Goal: Information Seeking & Learning: Learn about a topic

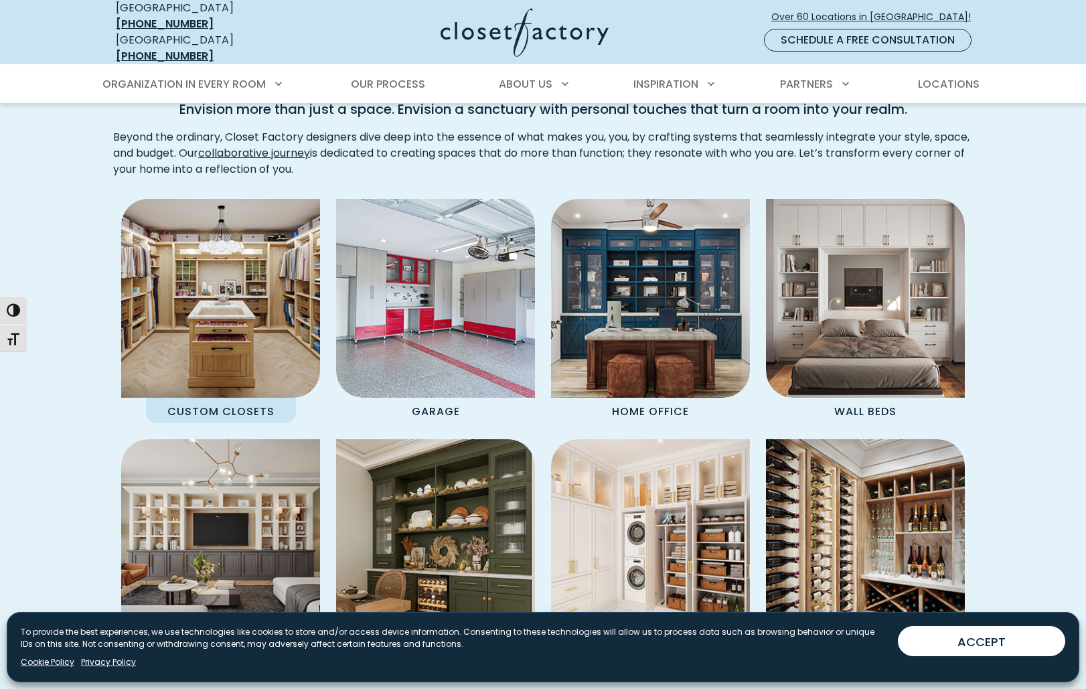
scroll to position [1138, 0]
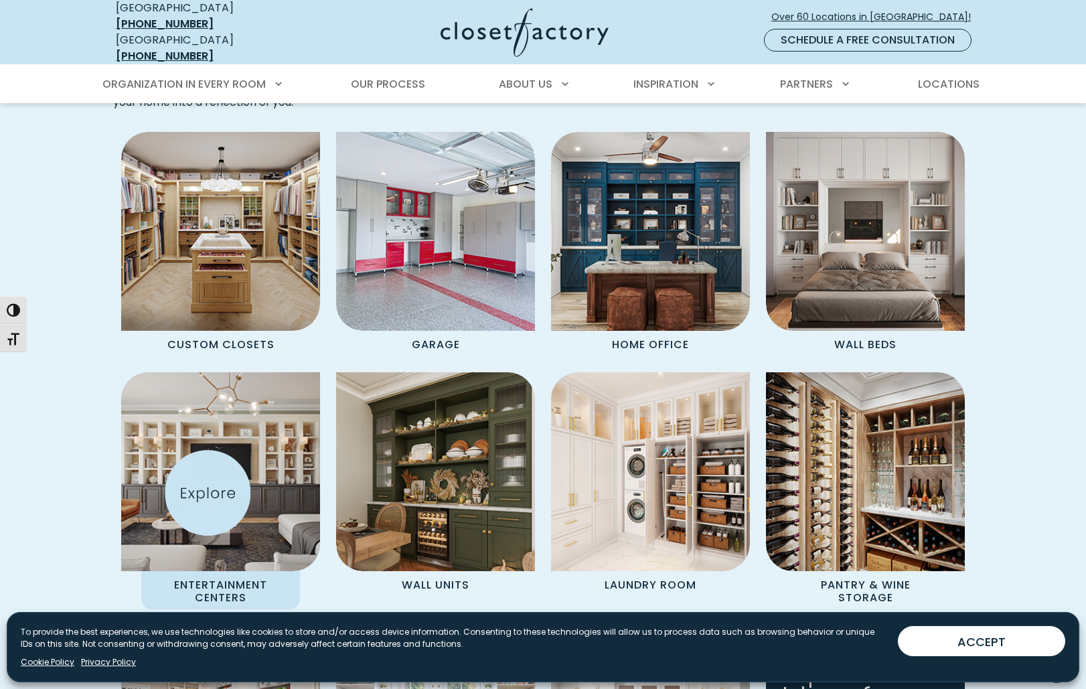
click at [210, 492] on img "Spaces Grid" at bounding box center [220, 472] width 219 height 219
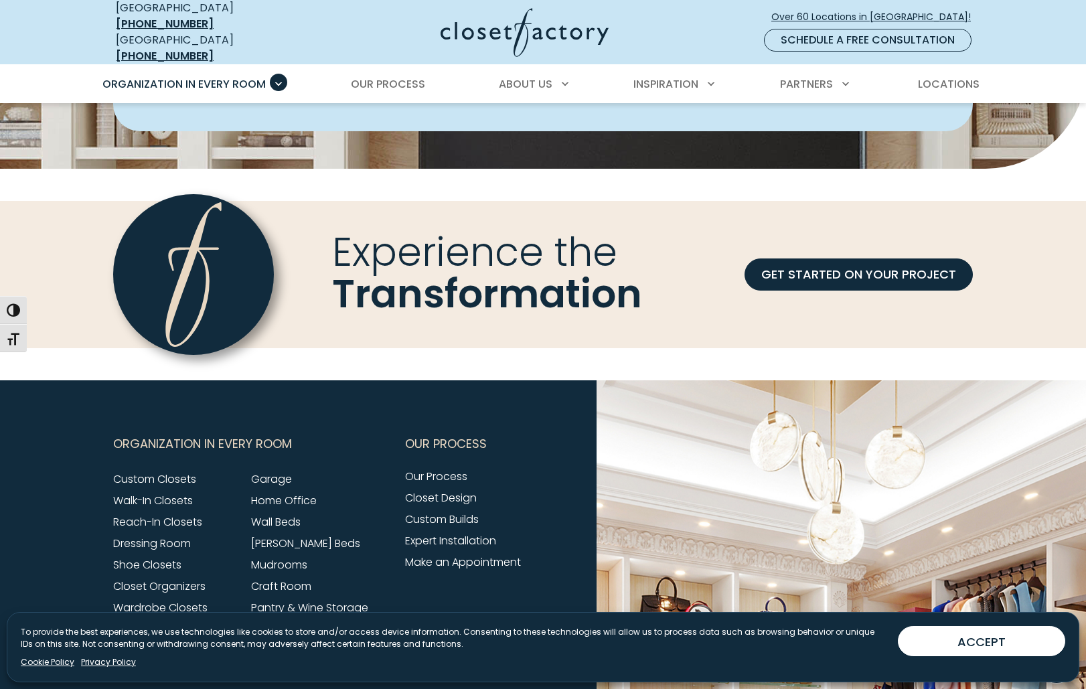
scroll to position [3998, 0]
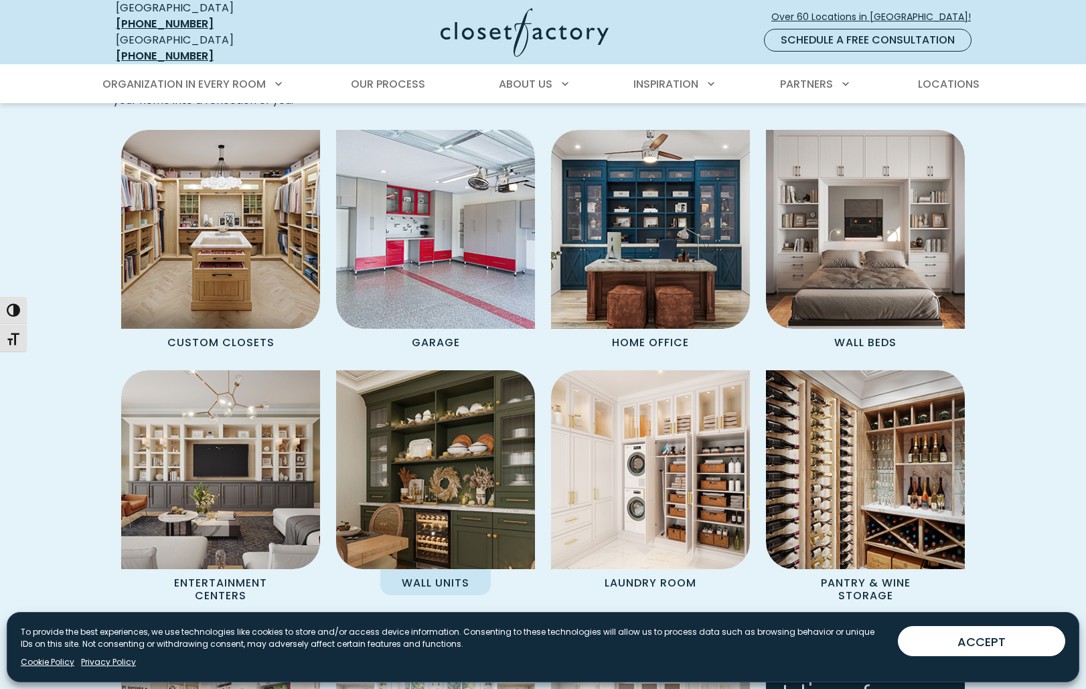
click at [456, 462] on img "Spaces Grid" at bounding box center [435, 470] width 219 height 219
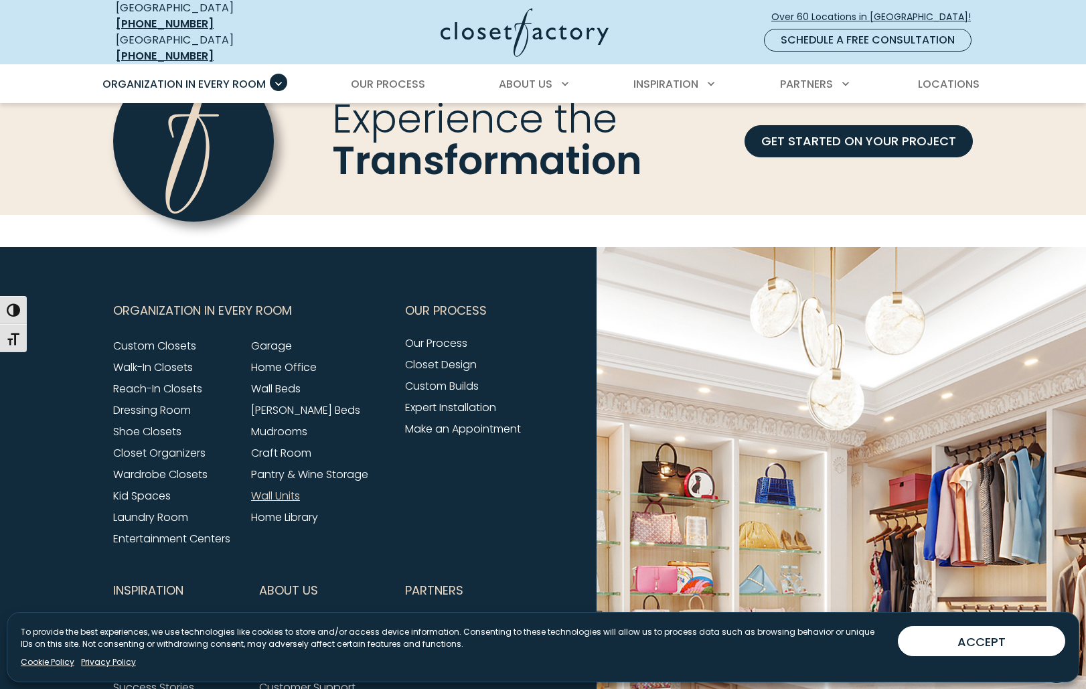
scroll to position [4196, 0]
click at [281, 446] on link "Craft Room" at bounding box center [281, 453] width 60 height 15
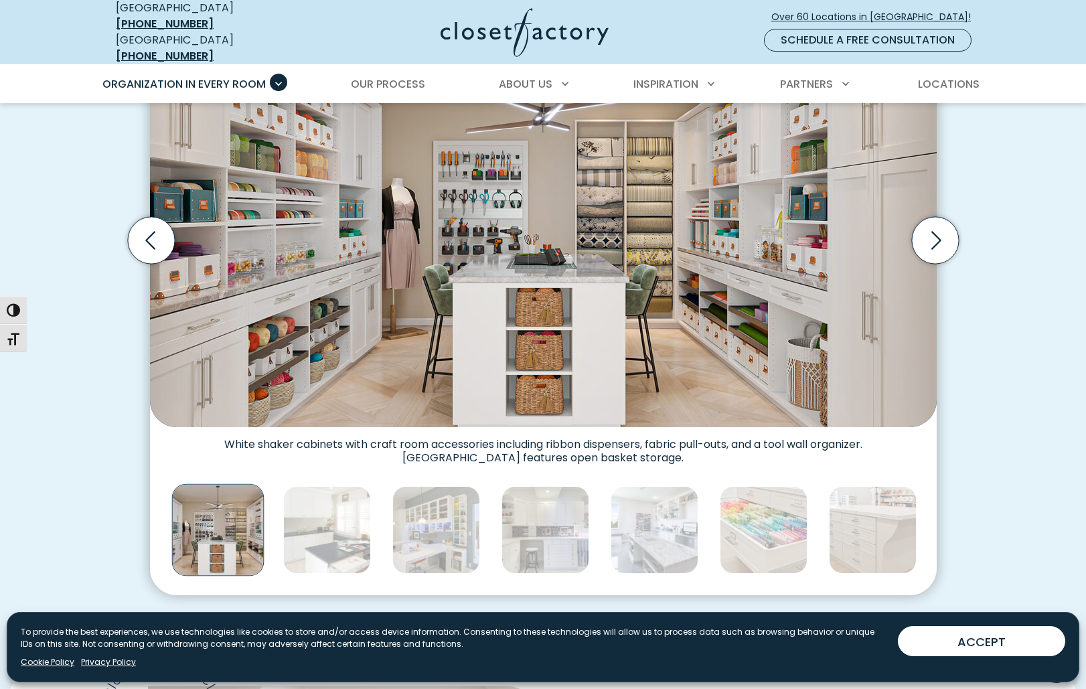
scroll to position [401, 0]
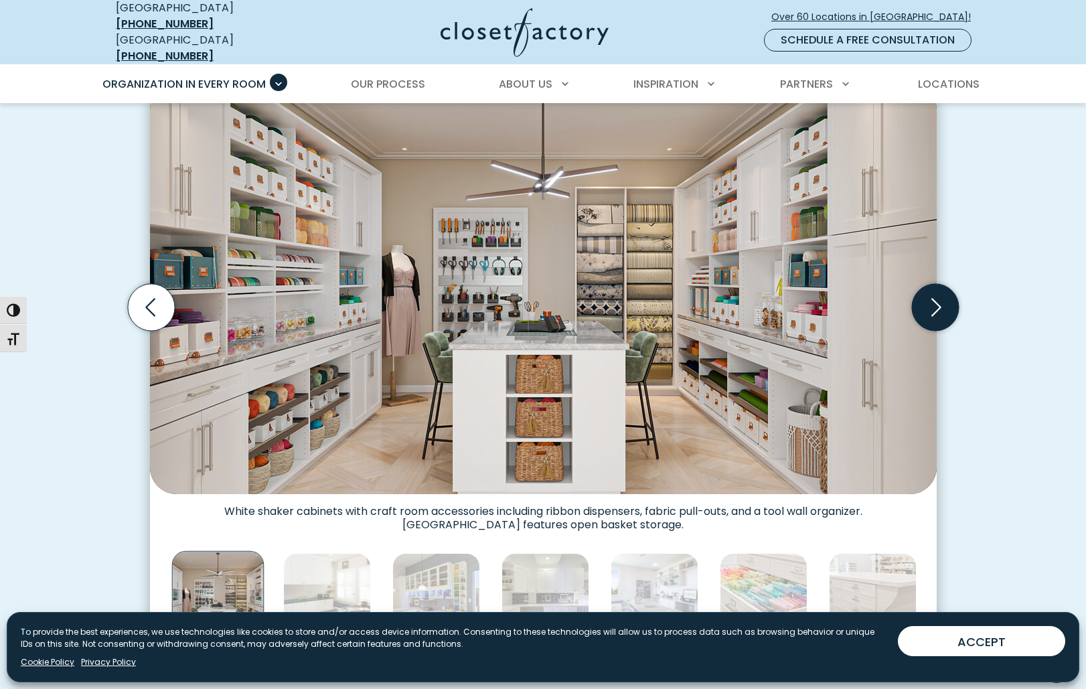
click at [935, 301] on icon "Next slide" at bounding box center [934, 307] width 47 height 47
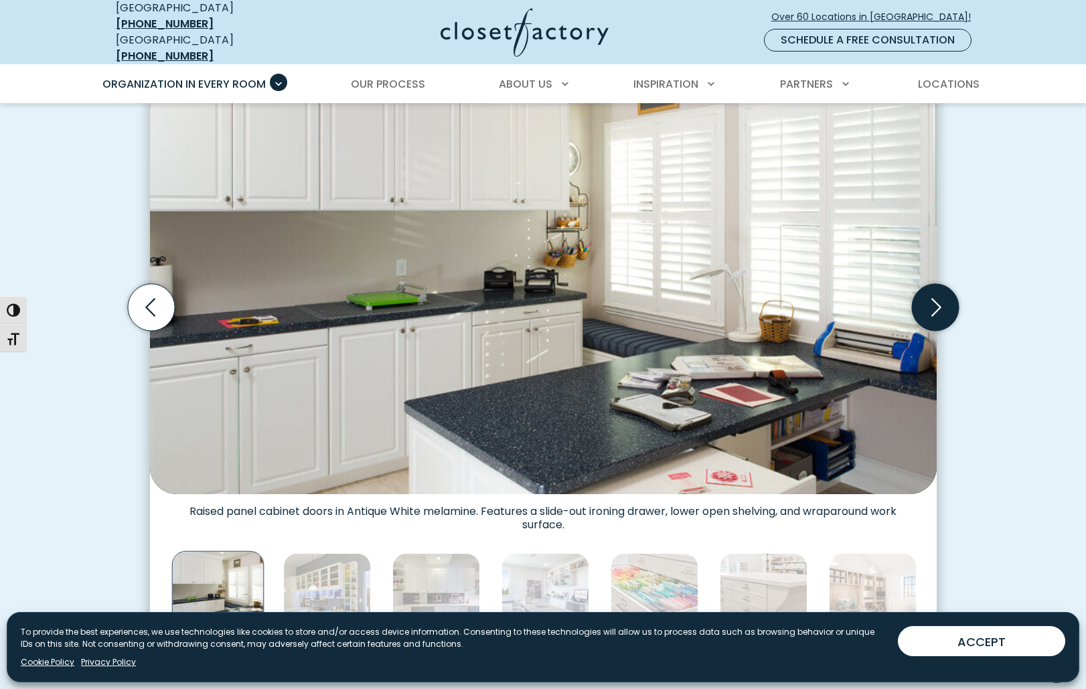
click at [936, 300] on icon "Next slide" at bounding box center [934, 307] width 47 height 47
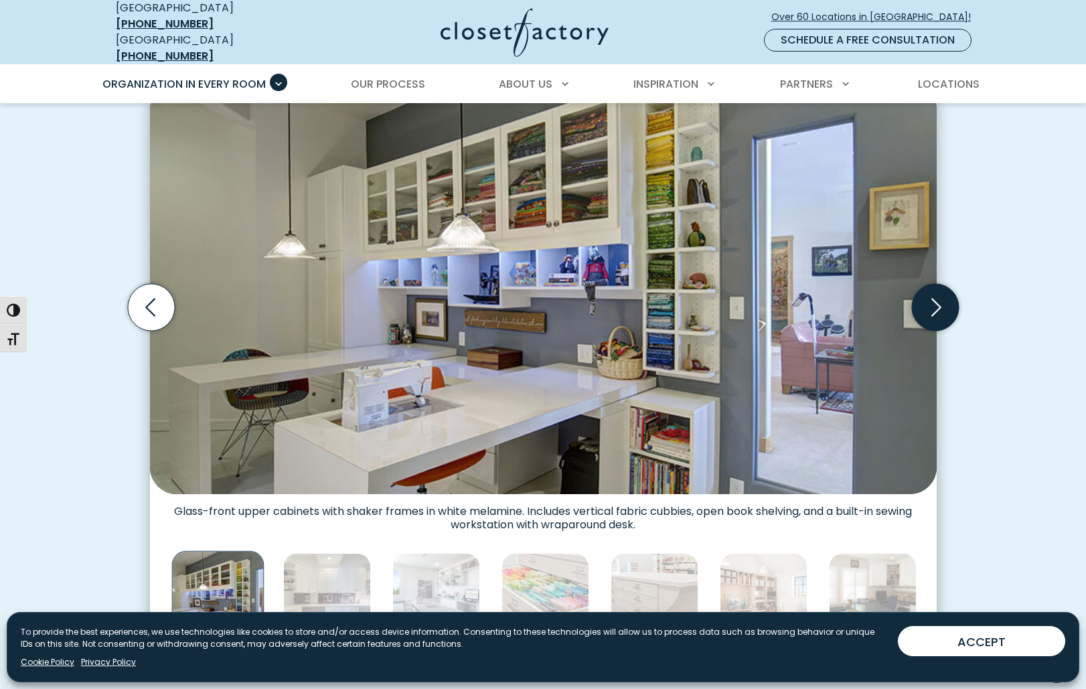
click at [936, 300] on icon "Next slide" at bounding box center [934, 307] width 47 height 47
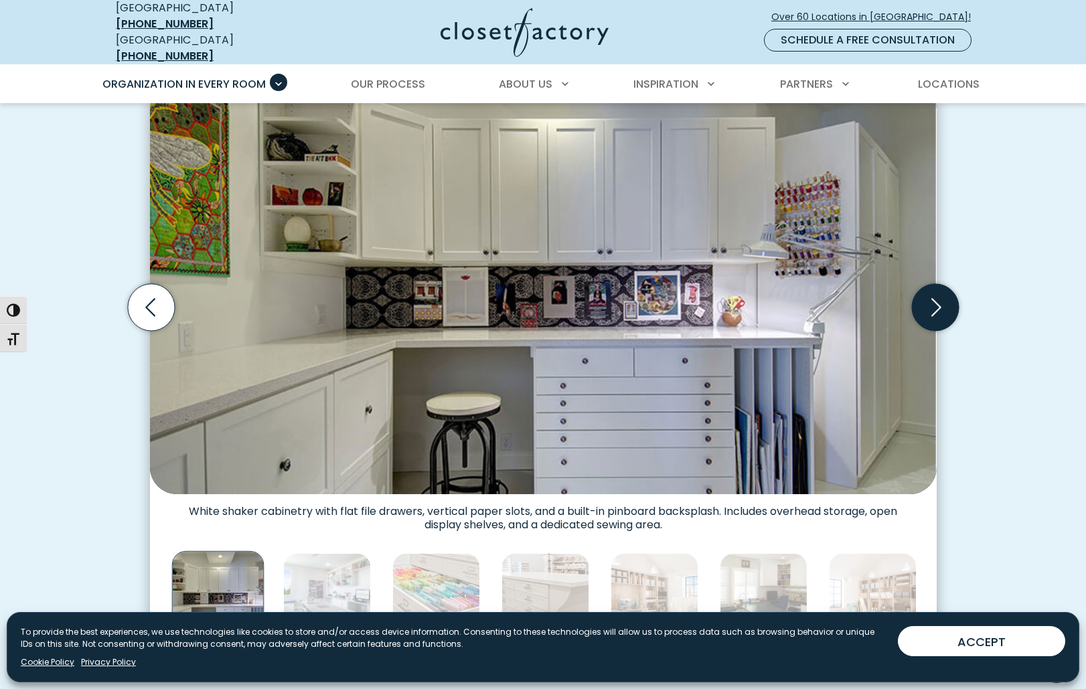
click at [936, 300] on icon "Next slide" at bounding box center [934, 307] width 47 height 47
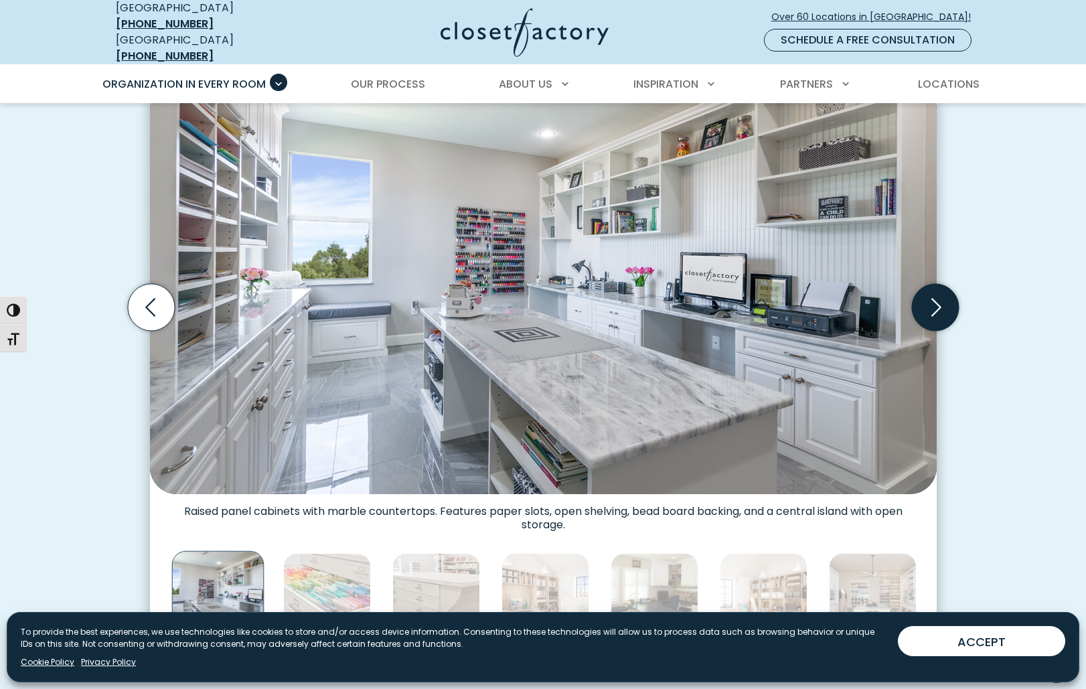
click at [934, 301] on icon "Next slide" at bounding box center [934, 307] width 47 height 47
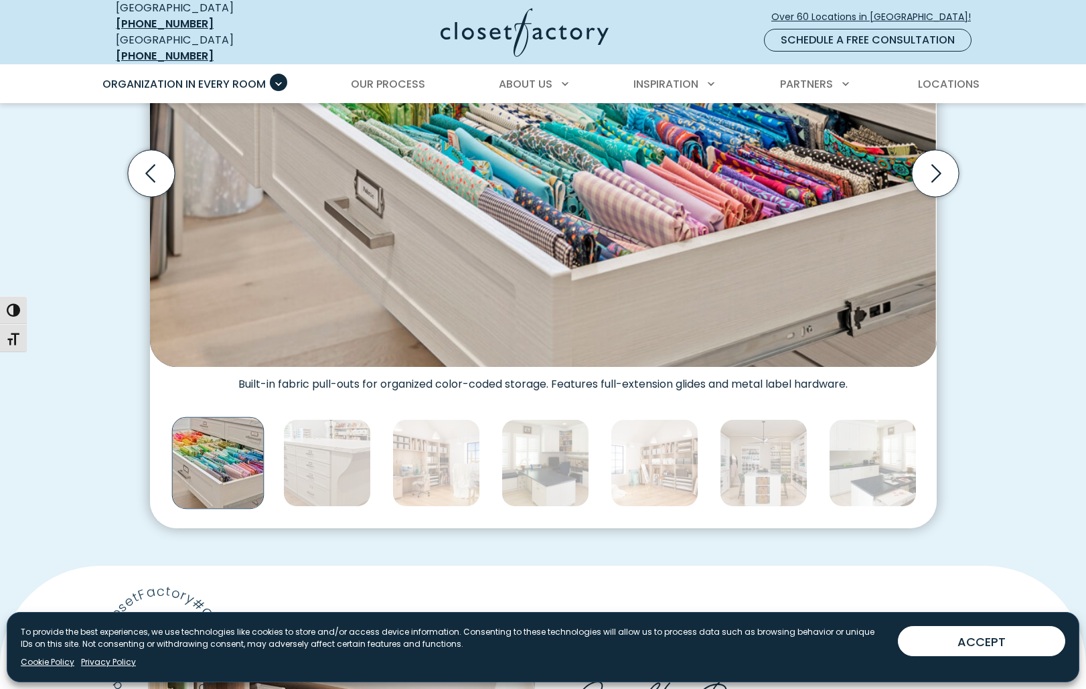
scroll to position [334, 0]
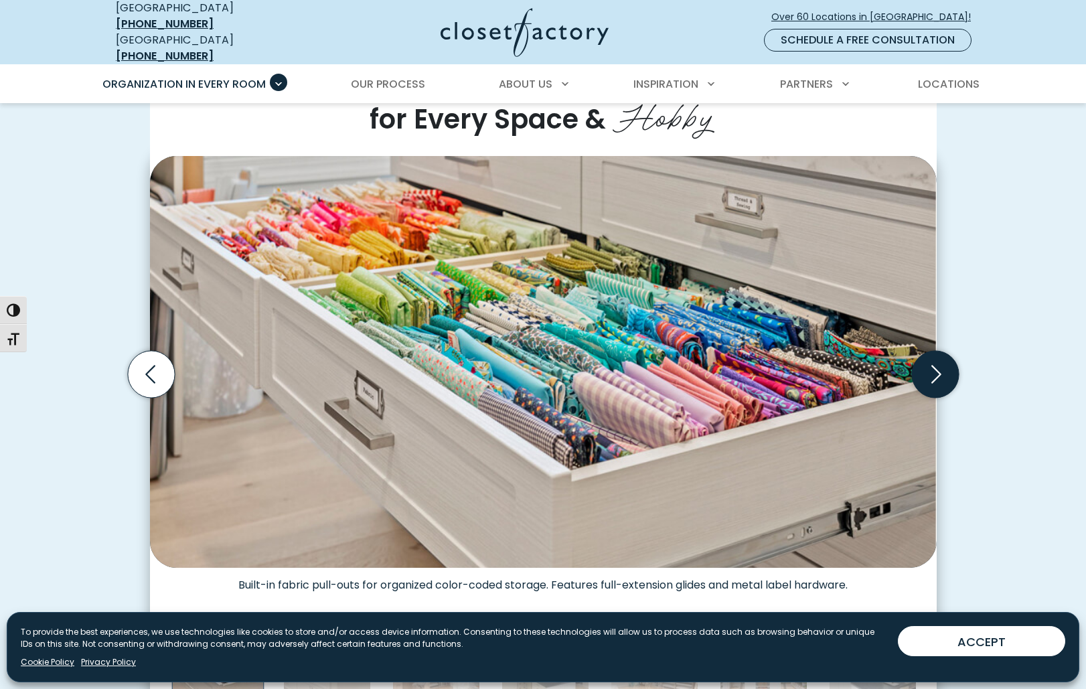
click at [931, 368] on icon "Next slide" at bounding box center [934, 374] width 47 height 47
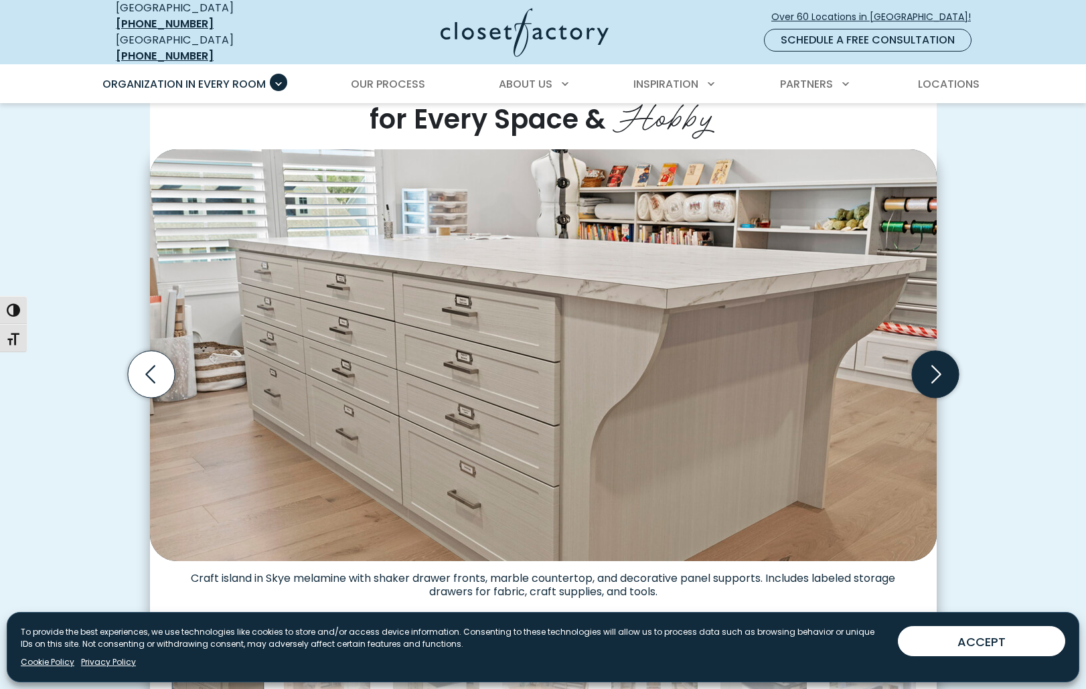
click at [928, 371] on icon "Next slide" at bounding box center [934, 374] width 47 height 47
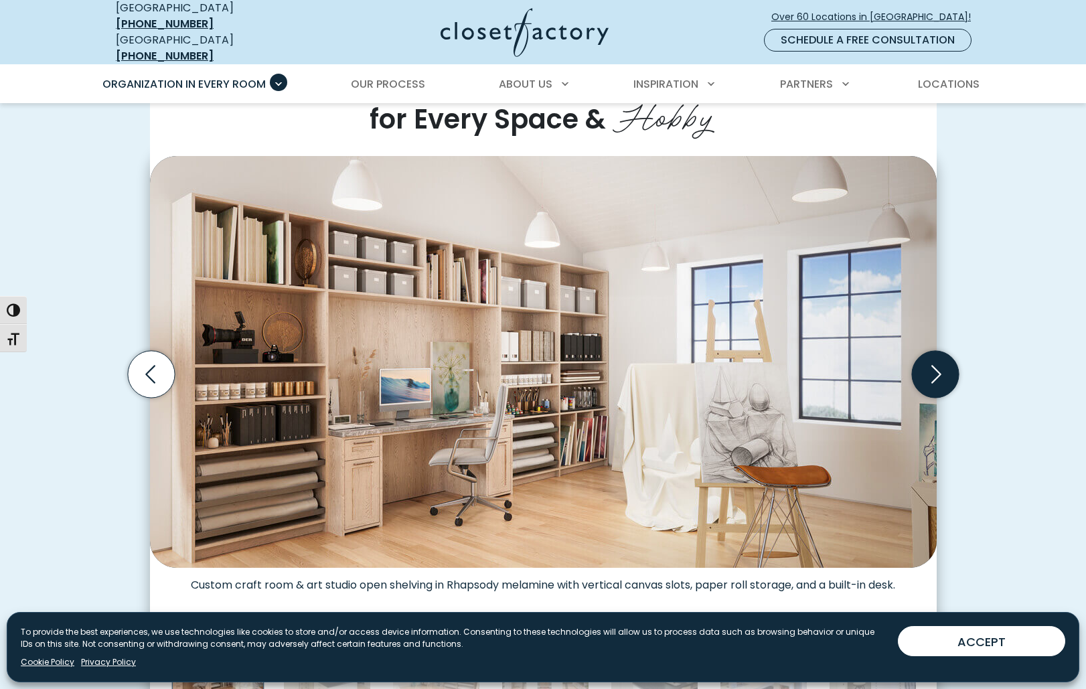
click at [930, 361] on icon "Next slide" at bounding box center [934, 374] width 47 height 47
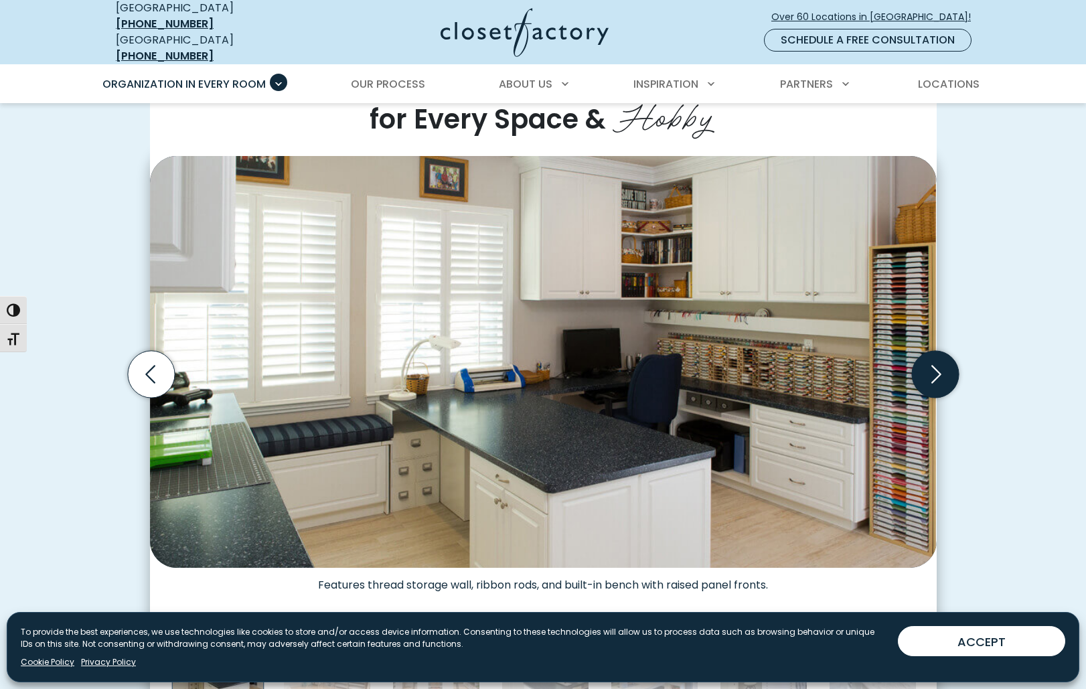
click at [929, 362] on icon "Next slide" at bounding box center [934, 374] width 47 height 47
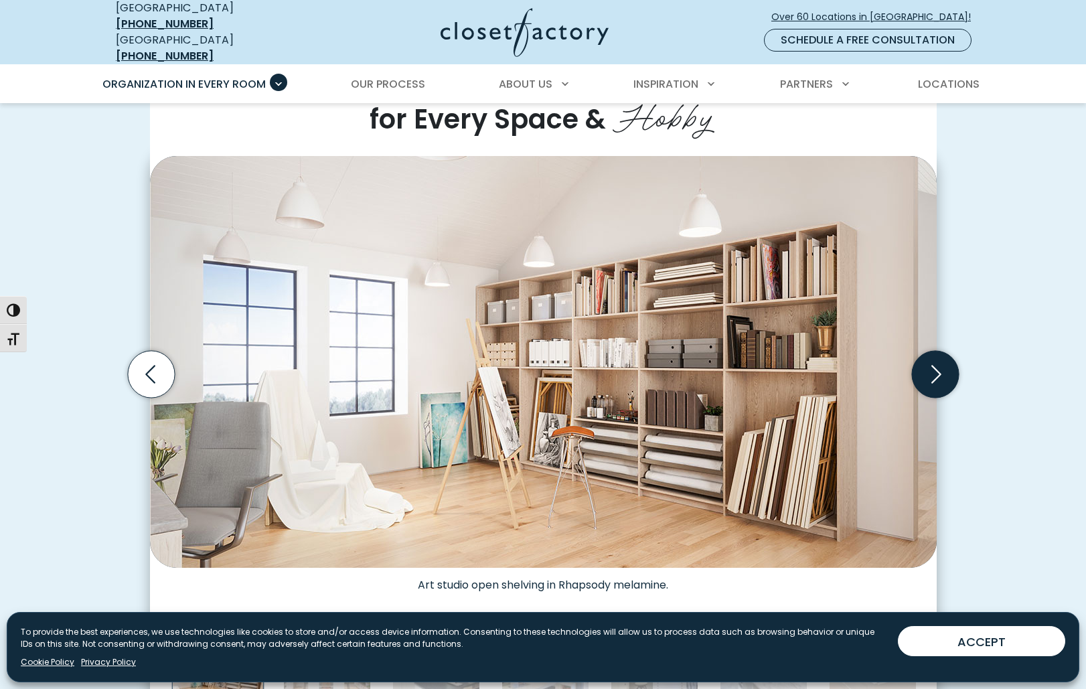
click at [909, 353] on icon "Next slide" at bounding box center [936, 375] width 58 height 58
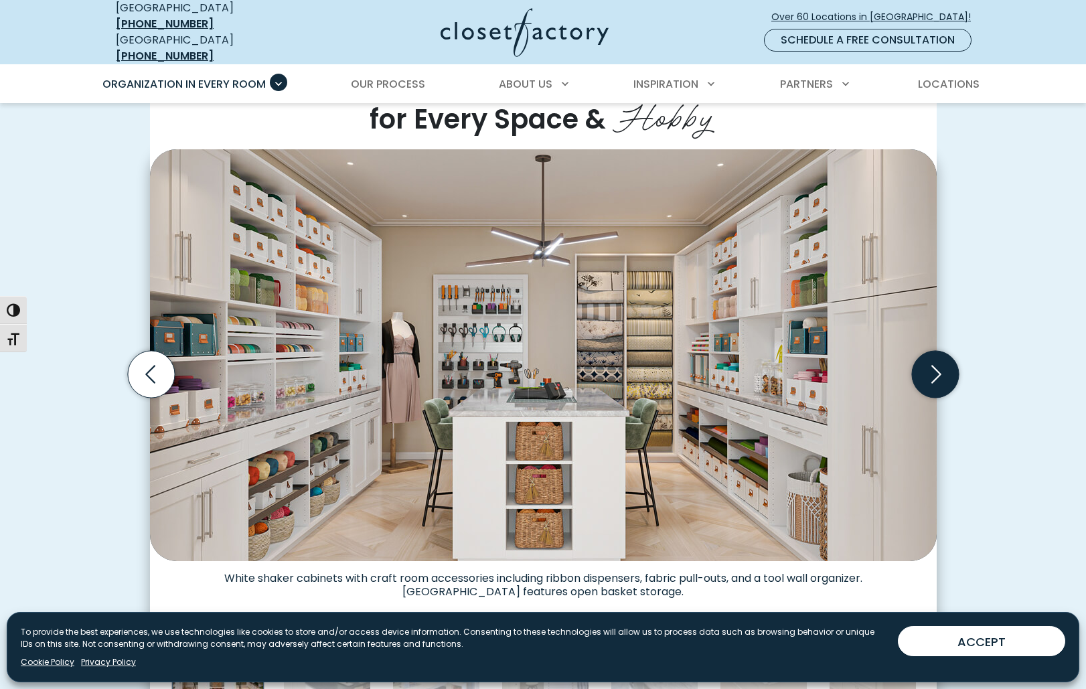
click at [937, 362] on icon "Next slide" at bounding box center [934, 374] width 47 height 47
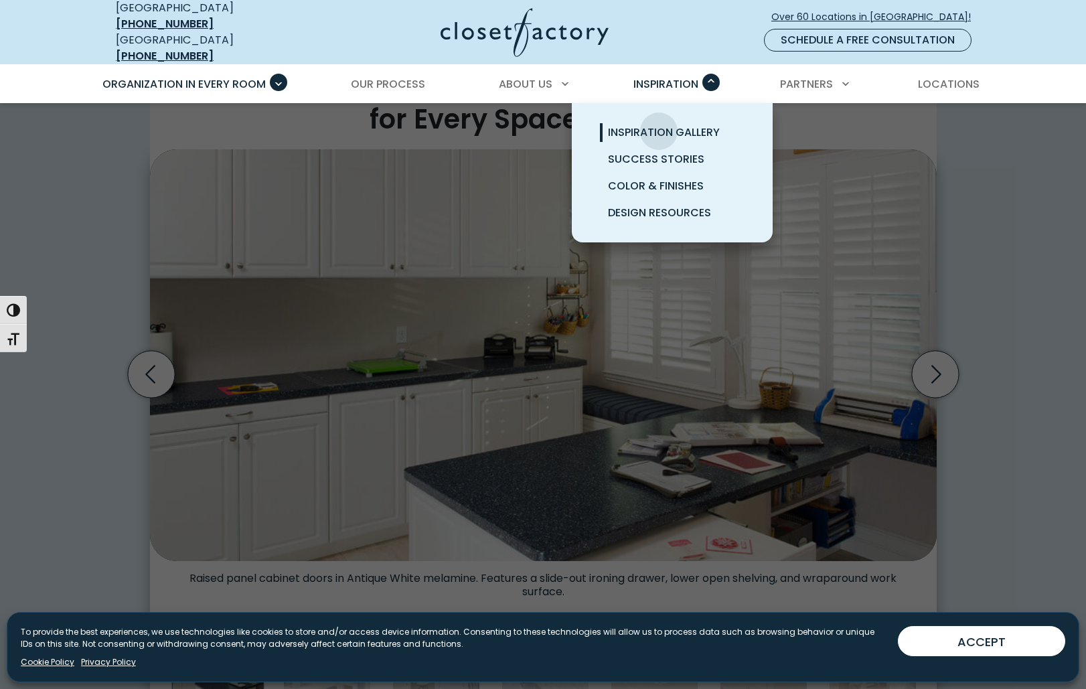
click at [659, 125] on span "Inspiration Gallery" at bounding box center [664, 132] width 112 height 15
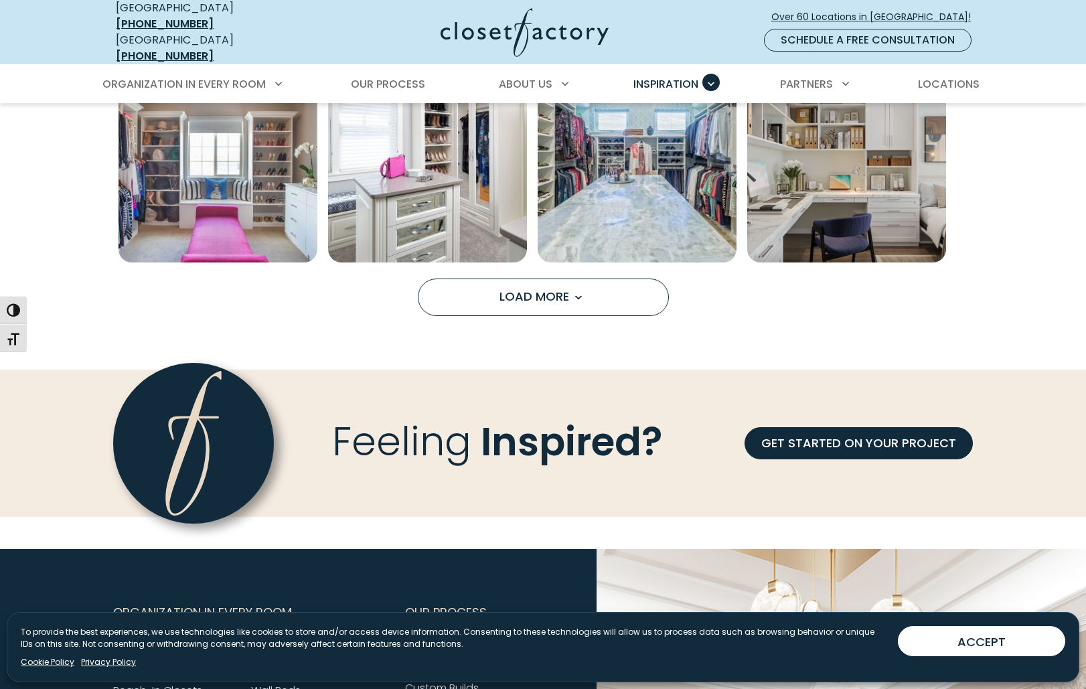
scroll to position [1138, 0]
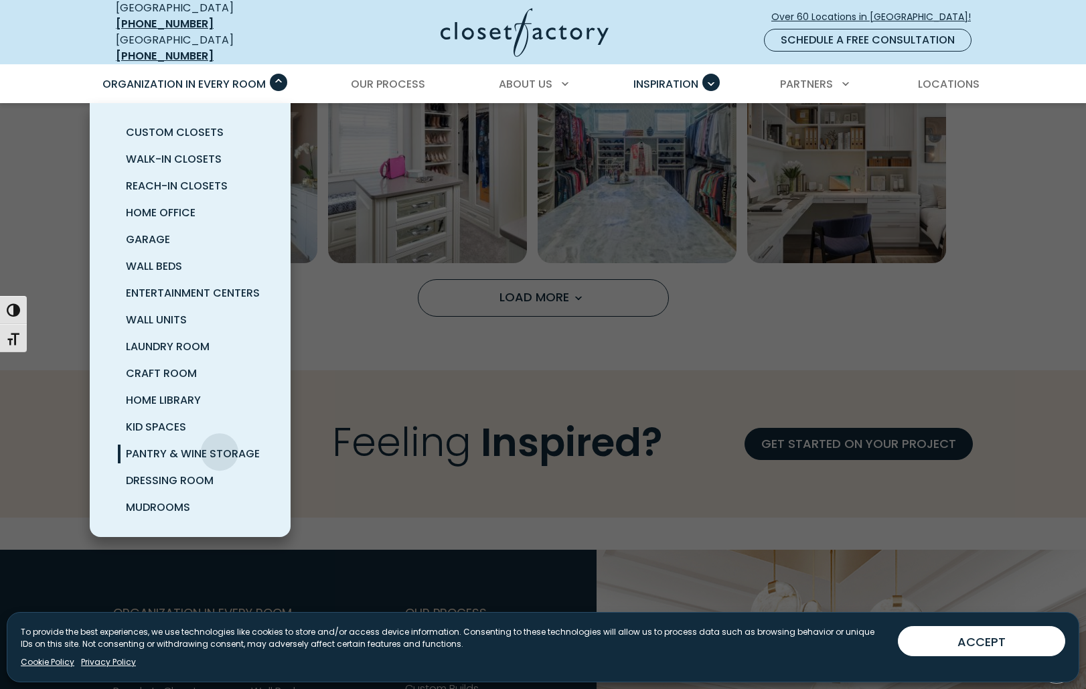
click at [220, 446] on span "Pantry & Wine Storage" at bounding box center [193, 453] width 134 height 15
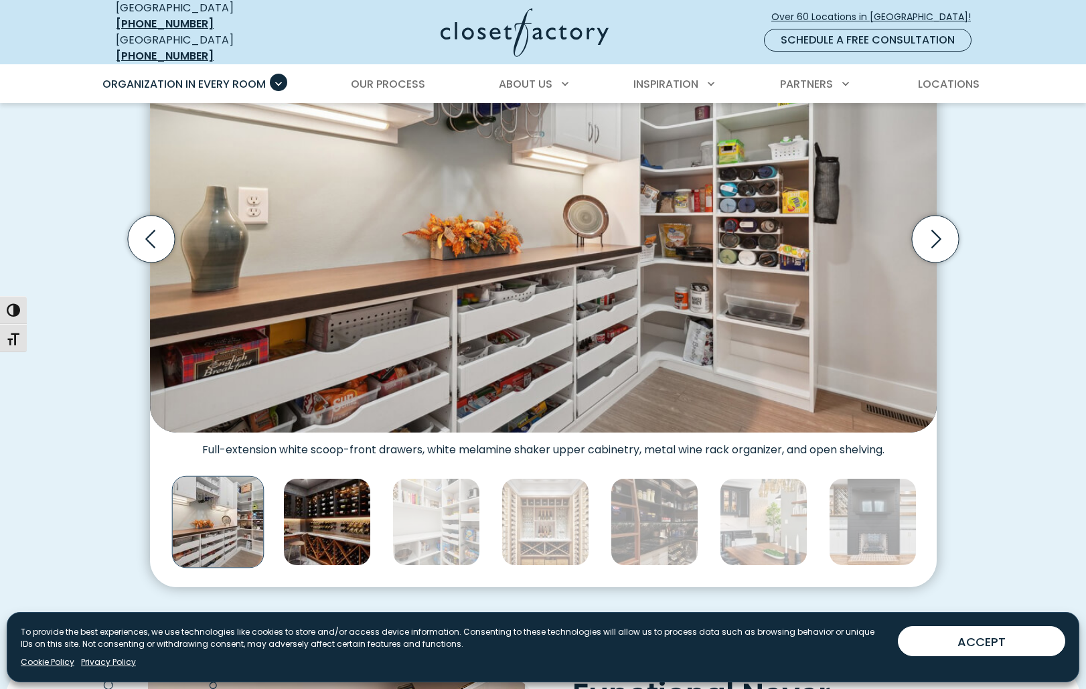
scroll to position [536, 0]
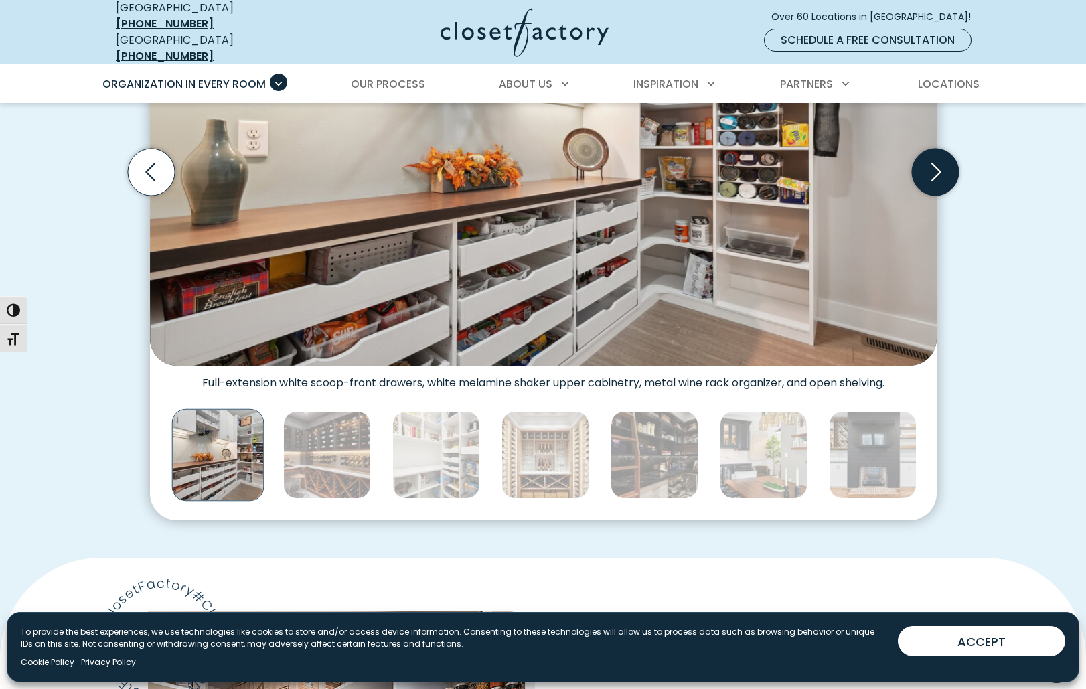
click at [946, 161] on icon "Next slide" at bounding box center [934, 172] width 47 height 47
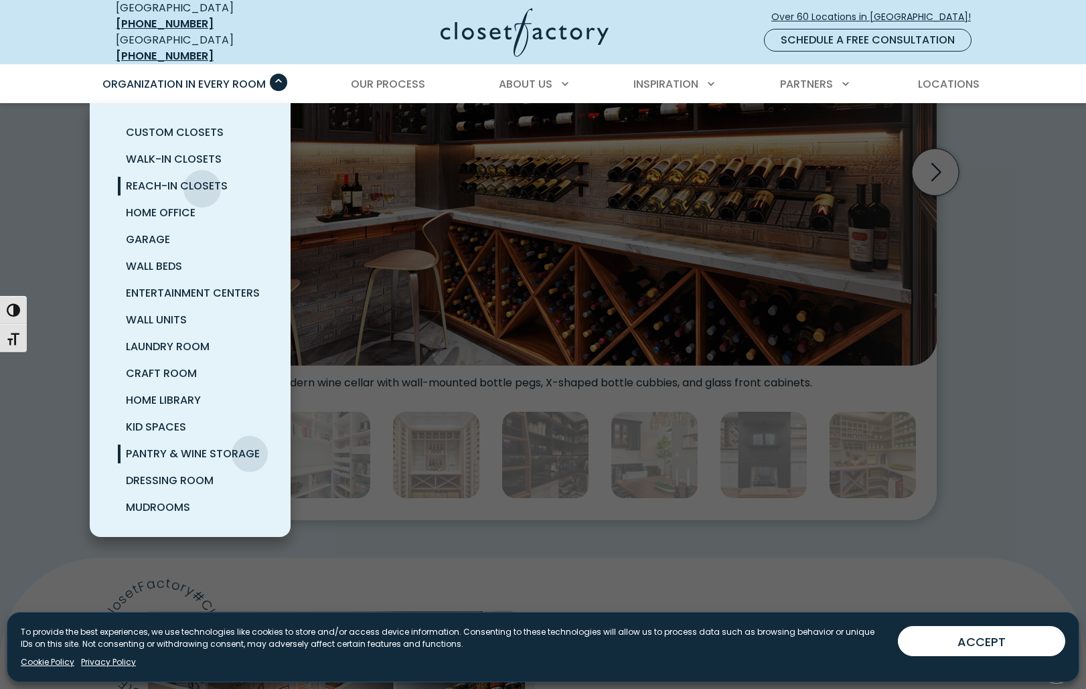
click at [202, 179] on span "Reach-In Closets" at bounding box center [177, 185] width 102 height 15
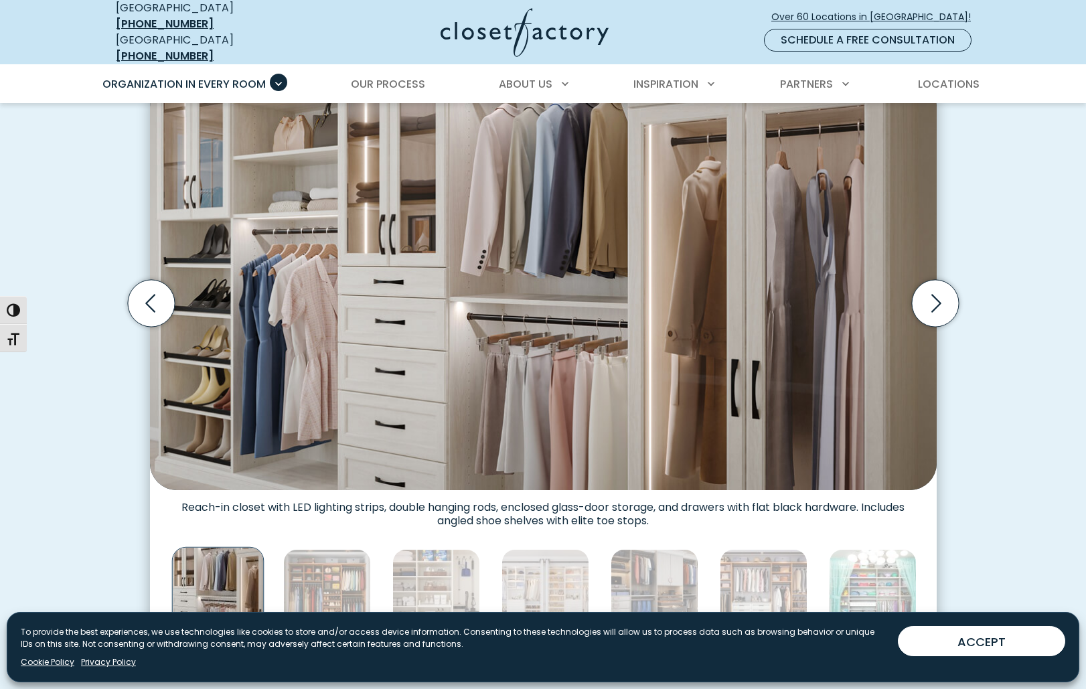
scroll to position [536, 0]
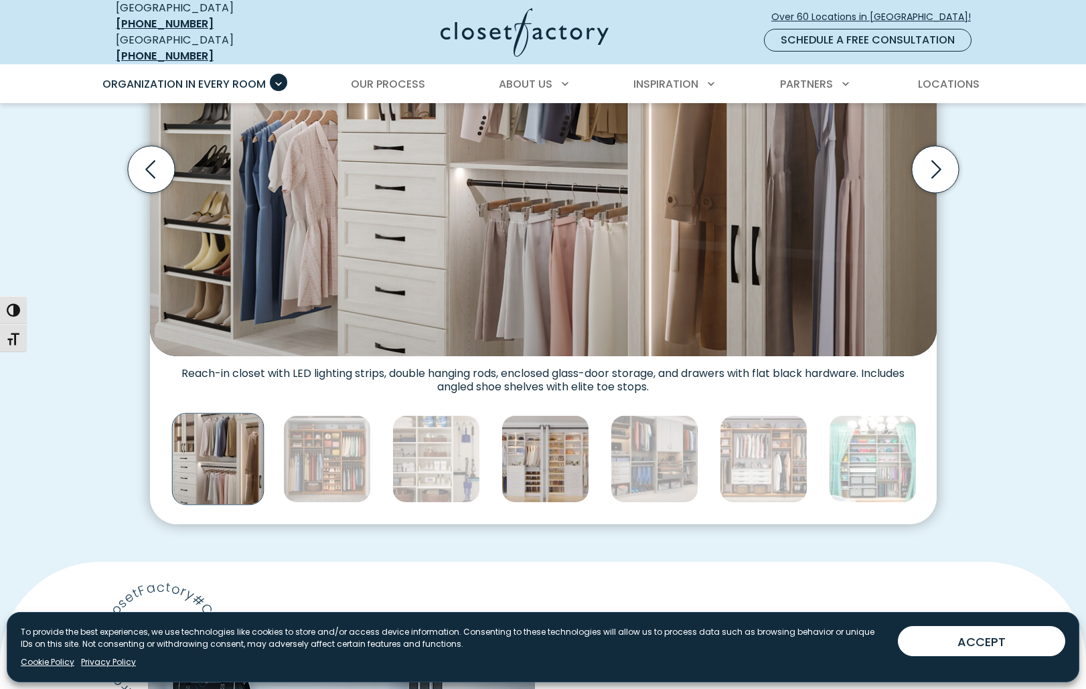
click at [544, 465] on img "Thumbnail Gallery" at bounding box center [546, 459] width 88 height 88
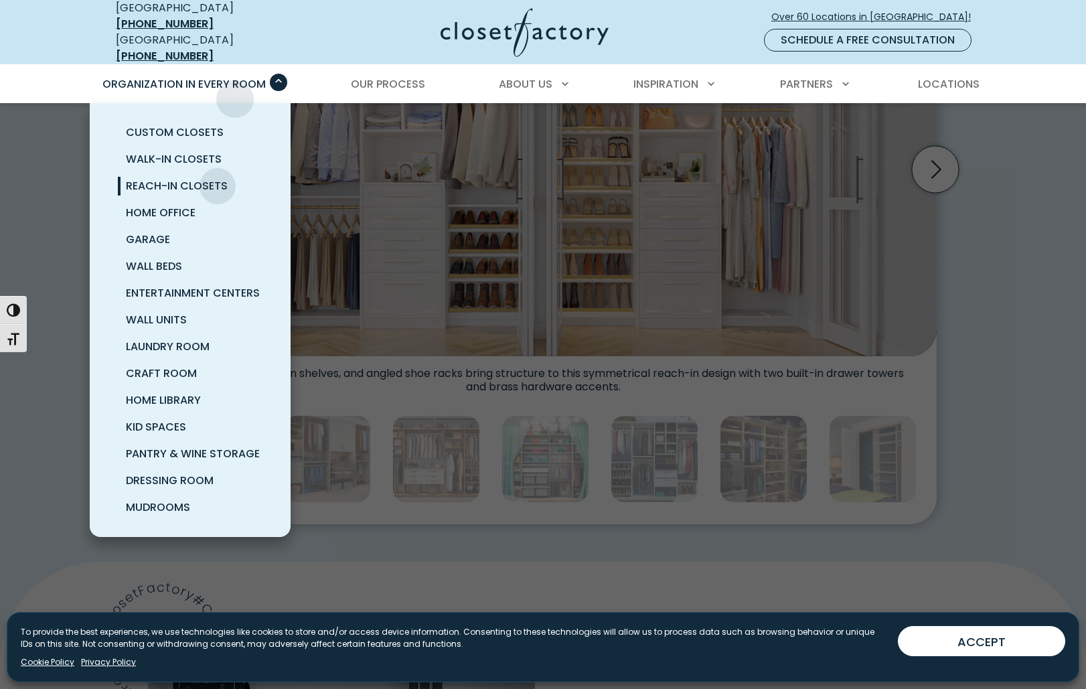
scroll to position [535, 0]
click at [188, 396] on span "Home Library" at bounding box center [163, 399] width 75 height 15
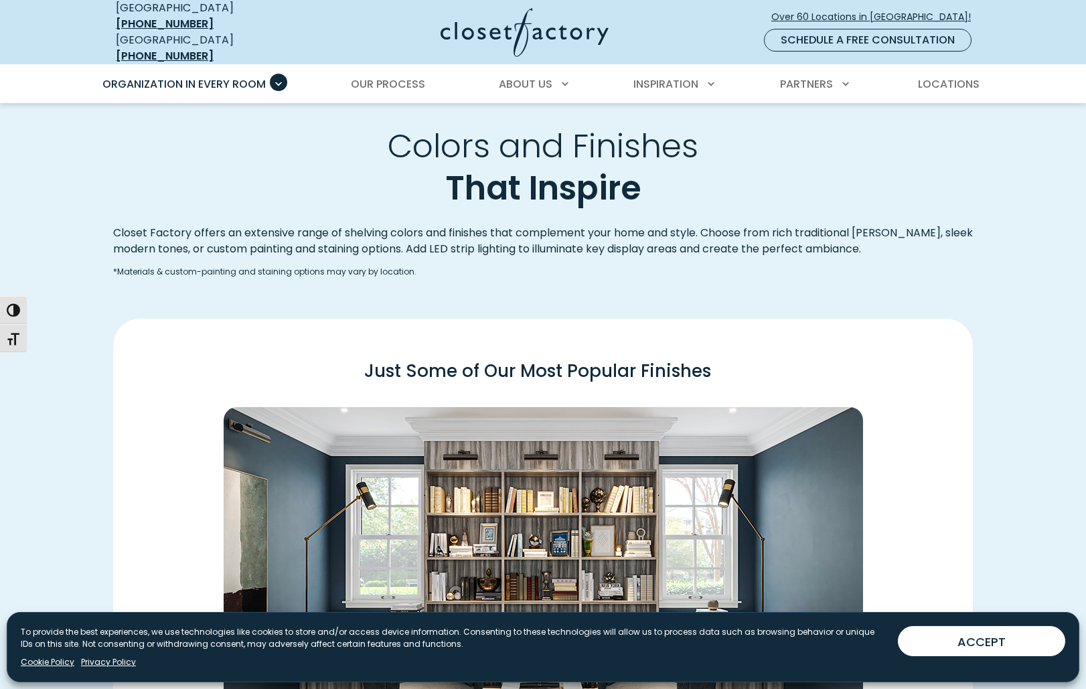
scroll to position [1808, 0]
